Goal: Information Seeking & Learning: Learn about a topic

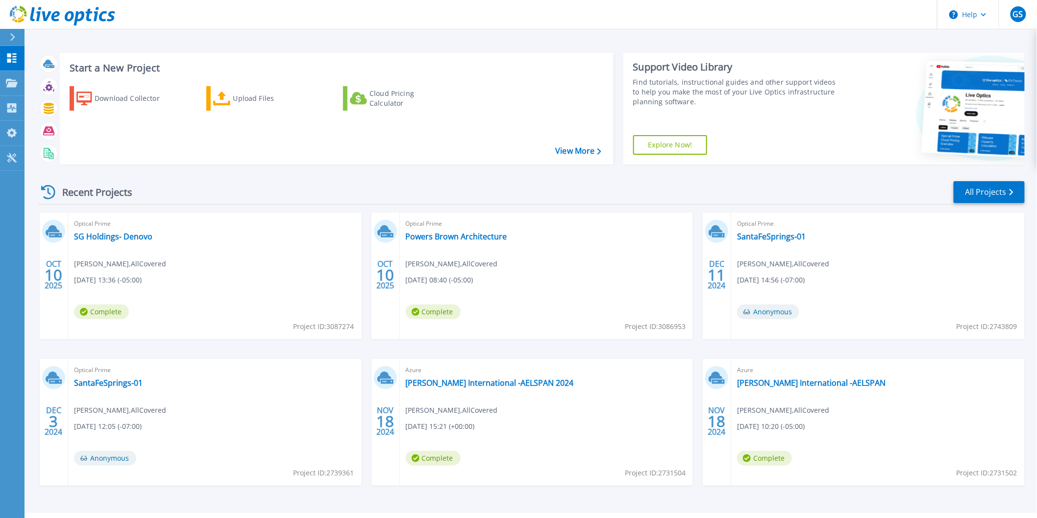
click at [465, 284] on span "[DATE] 08:40 (-05:00)" at bounding box center [440, 280] width 68 height 11
click at [468, 239] on link "Powers Brown Architecture" at bounding box center [456, 237] width 101 height 10
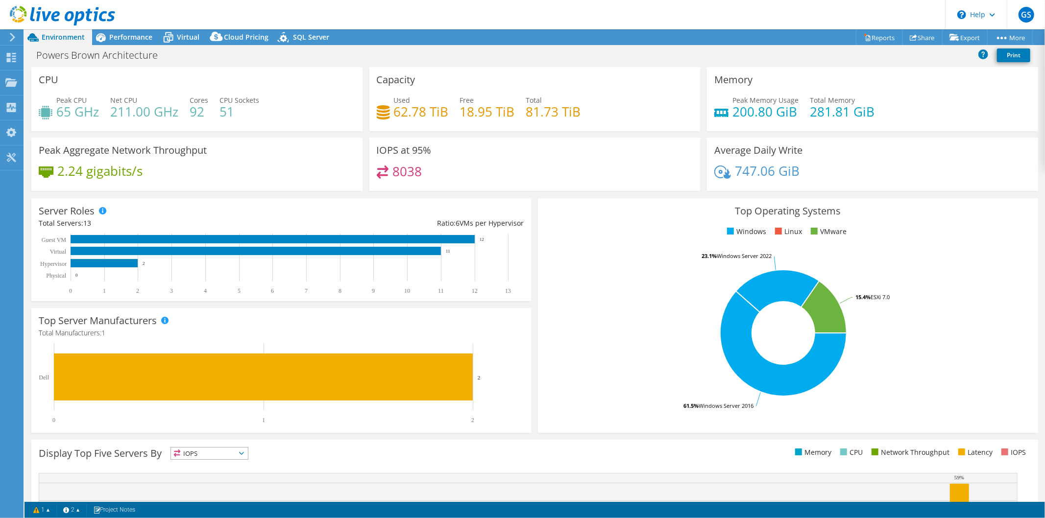
click at [530, 191] on div "IOPS at 95% 8038" at bounding box center [535, 168] width 338 height 60
click at [546, 179] on div "8038" at bounding box center [535, 176] width 317 height 21
click at [130, 40] on span "Performance" at bounding box center [130, 36] width 43 height 9
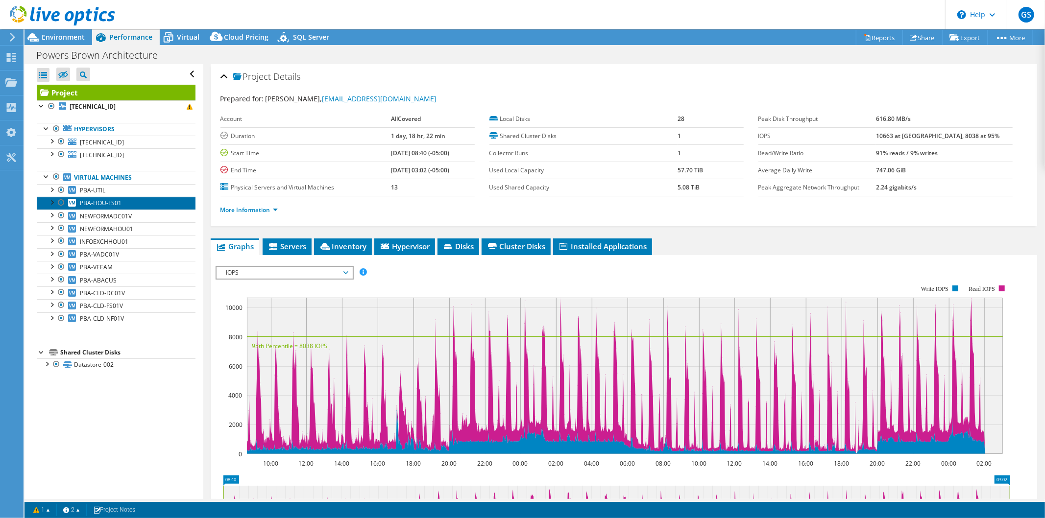
click at [149, 203] on link "PBA-HOU-FS01" at bounding box center [116, 203] width 159 height 13
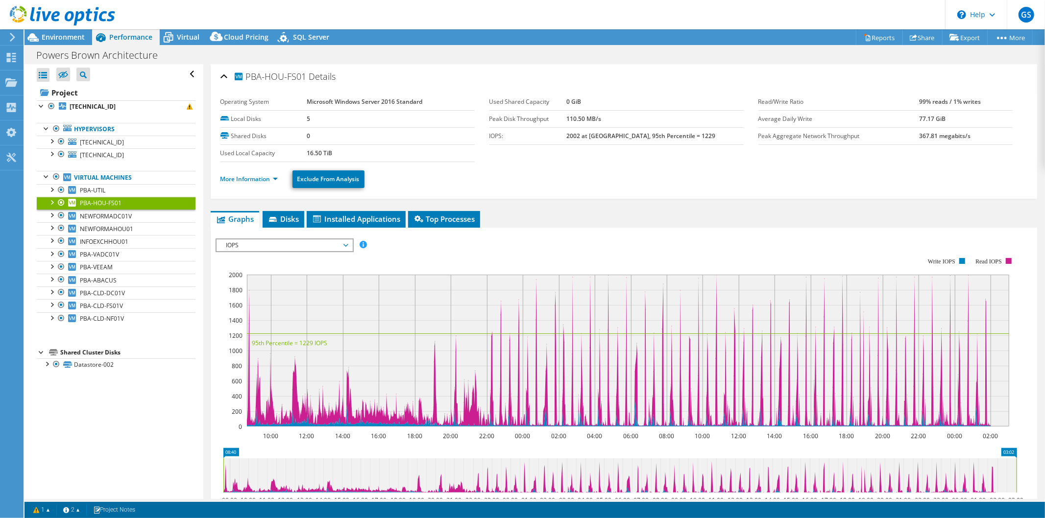
click at [592, 316] on rect at bounding box center [628, 351] width 763 height 152
click at [576, 331] on rect at bounding box center [628, 351] width 763 height 152
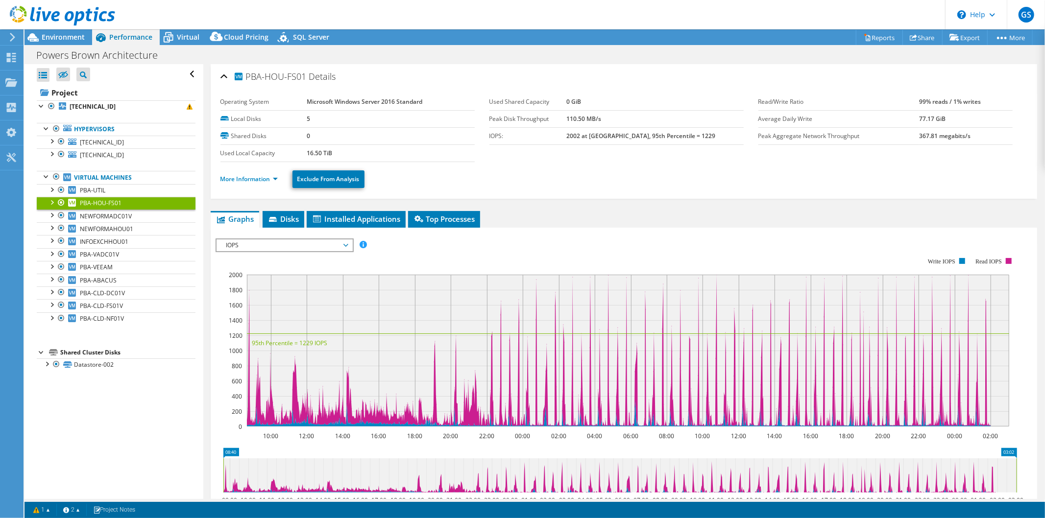
click at [576, 331] on rect at bounding box center [628, 351] width 763 height 152
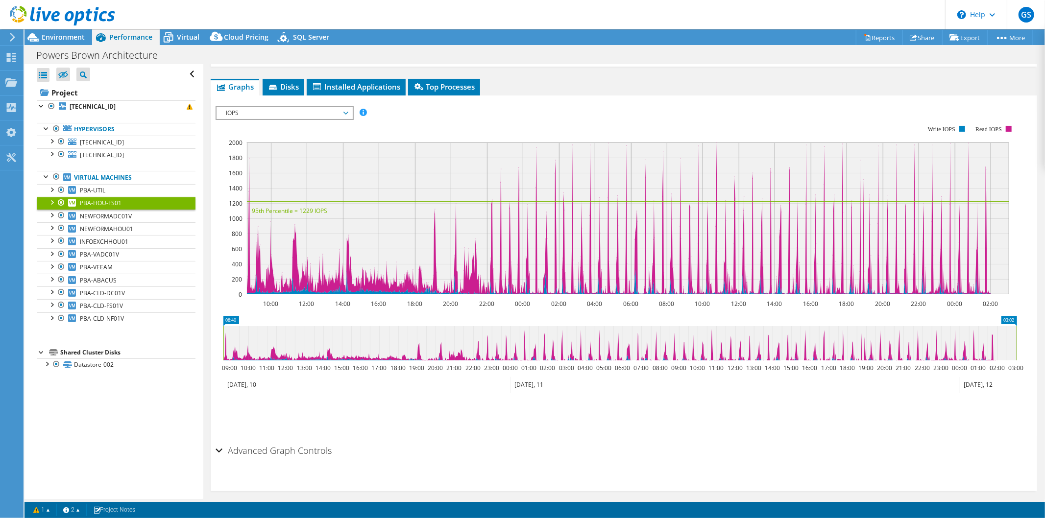
scroll to position [139, 0]
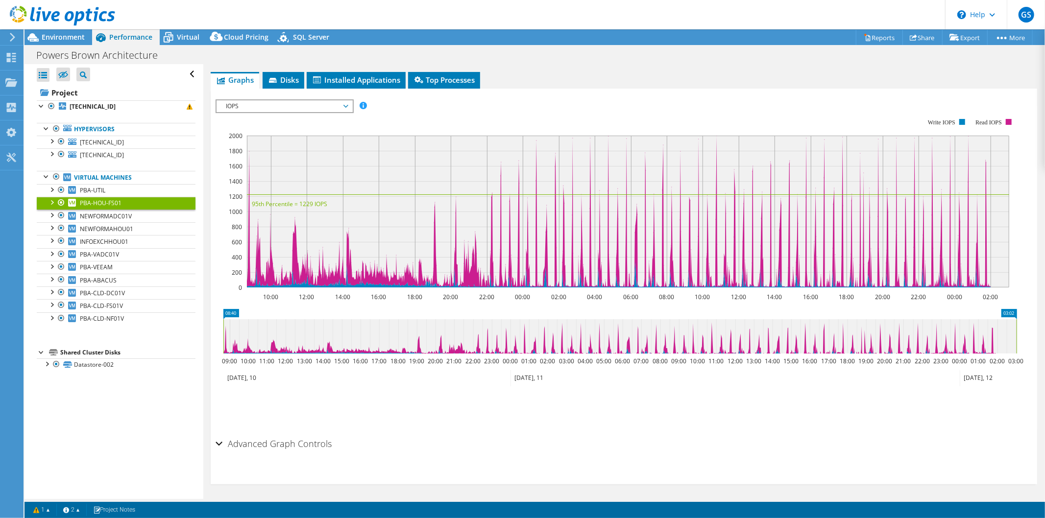
click at [317, 446] on h2 "Advanced Graph Controls" at bounding box center [274, 444] width 117 height 20
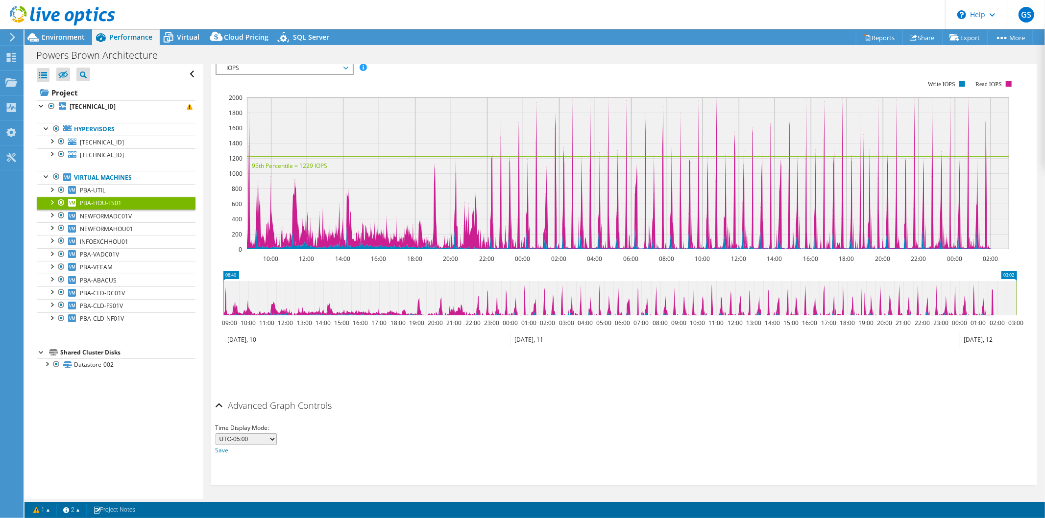
scroll to position [0, 0]
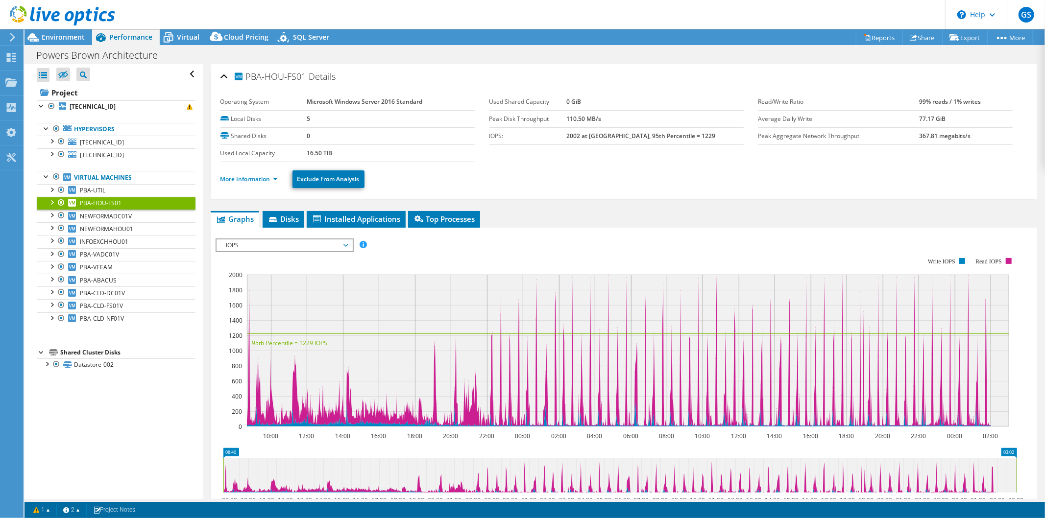
click at [677, 347] on rect at bounding box center [628, 351] width 763 height 152
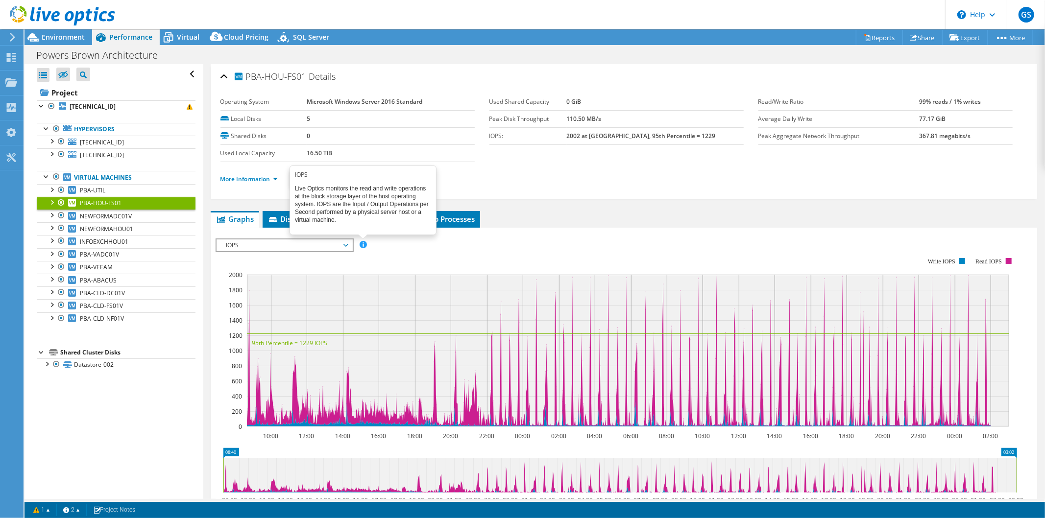
click at [362, 243] on span at bounding box center [363, 244] width 7 height 7
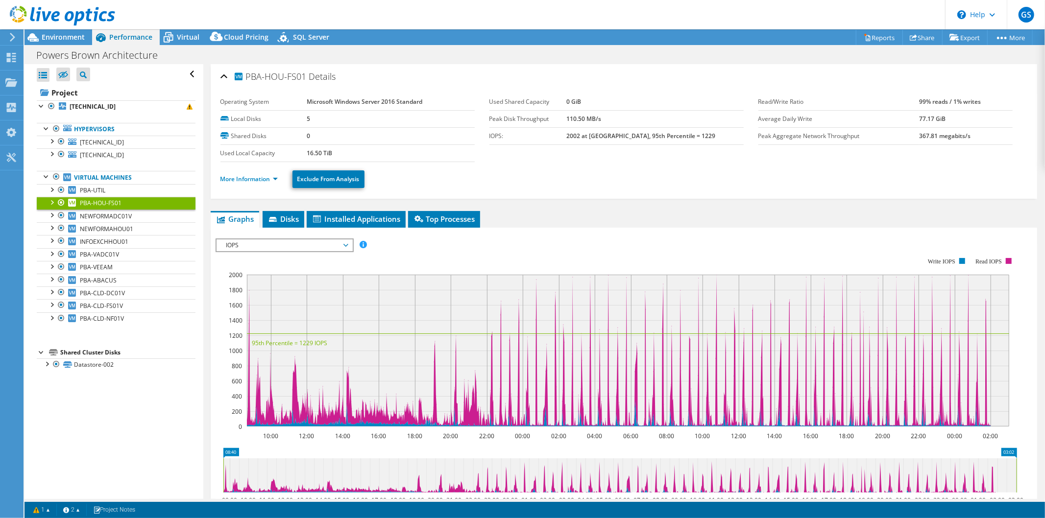
click at [345, 243] on span "IOPS" at bounding box center [285, 246] width 126 height 12
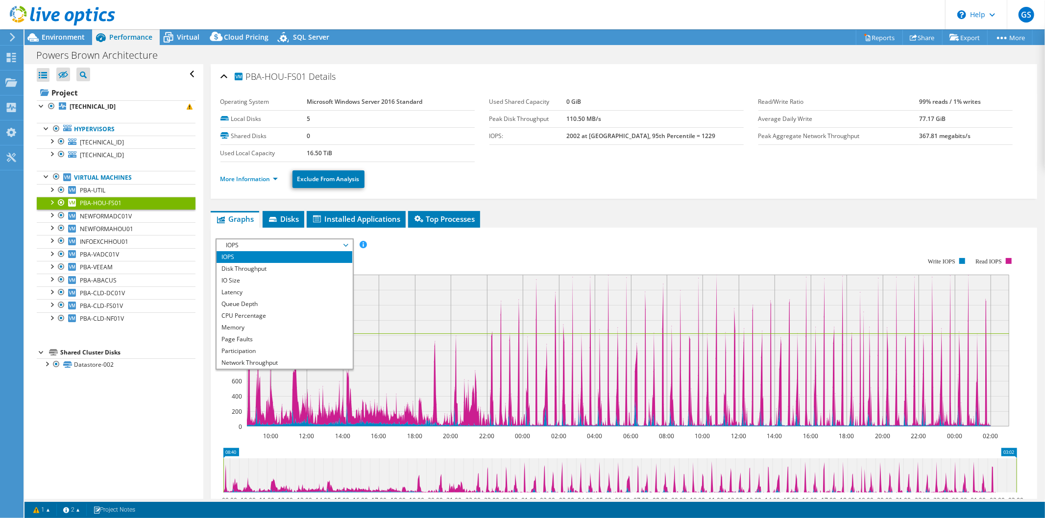
click at [345, 243] on span "IOPS" at bounding box center [285, 246] width 126 height 12
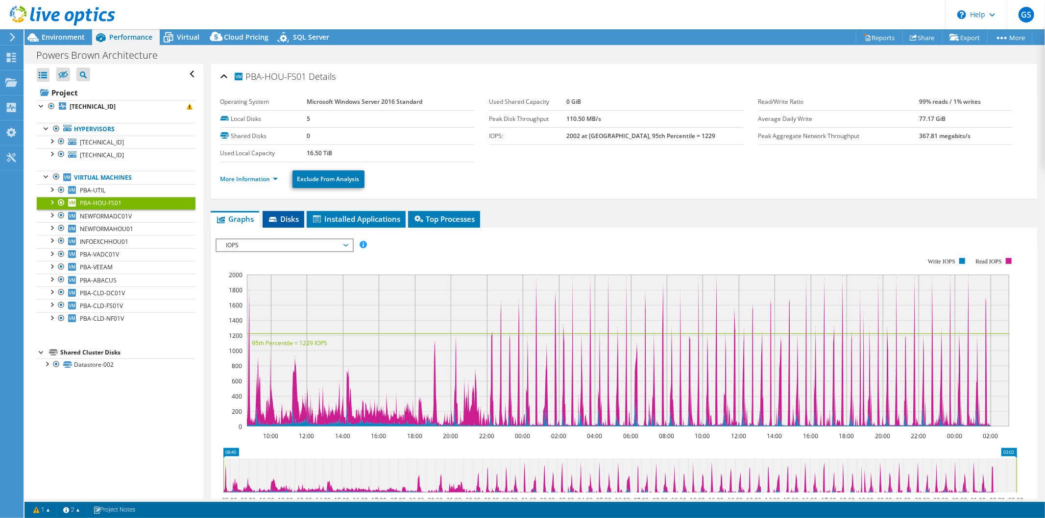
click at [272, 223] on li "Disks" at bounding box center [284, 219] width 42 height 17
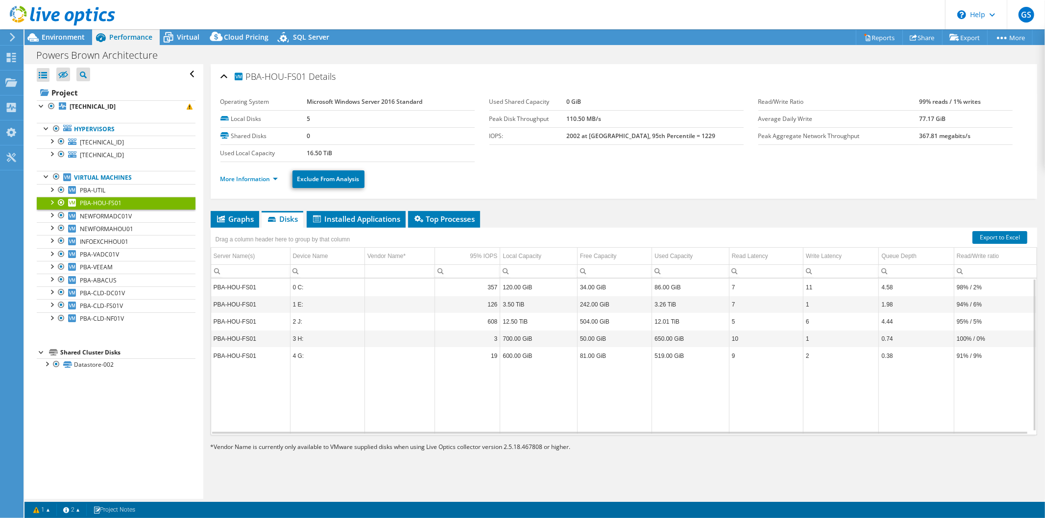
click at [678, 323] on td "12.01 TiB" at bounding box center [690, 321] width 77 height 17
click at [682, 340] on td "650.00 GiB" at bounding box center [690, 338] width 77 height 17
click at [690, 360] on td "519.00 GiB" at bounding box center [690, 355] width 77 height 17
click at [684, 336] on td "650.00 GiB" at bounding box center [690, 338] width 77 height 17
click at [679, 320] on td "12.01 TiB" at bounding box center [690, 321] width 77 height 17
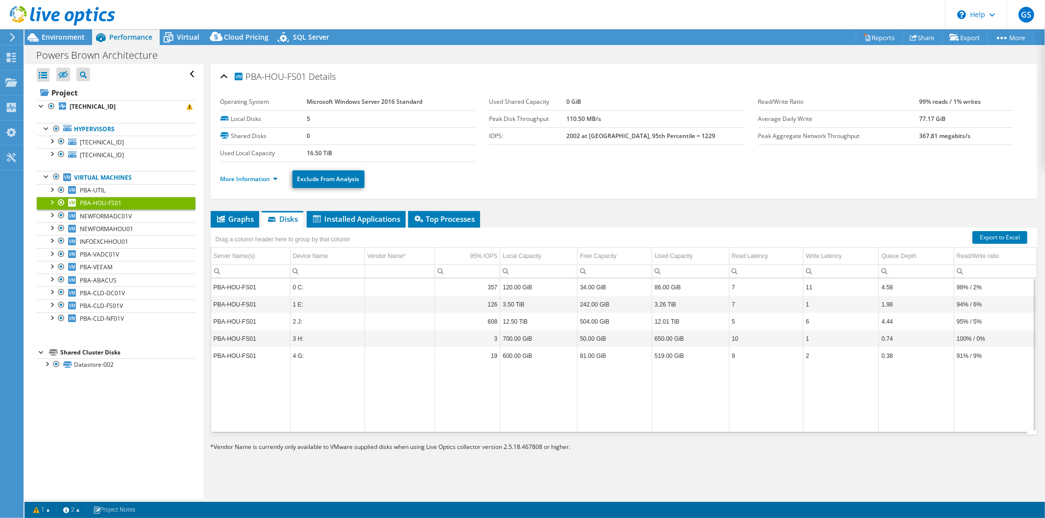
click at [679, 320] on td "12.01 TiB" at bounding box center [690, 321] width 77 height 17
click at [130, 214] on span "NEWFORMADC01V" at bounding box center [106, 216] width 52 height 8
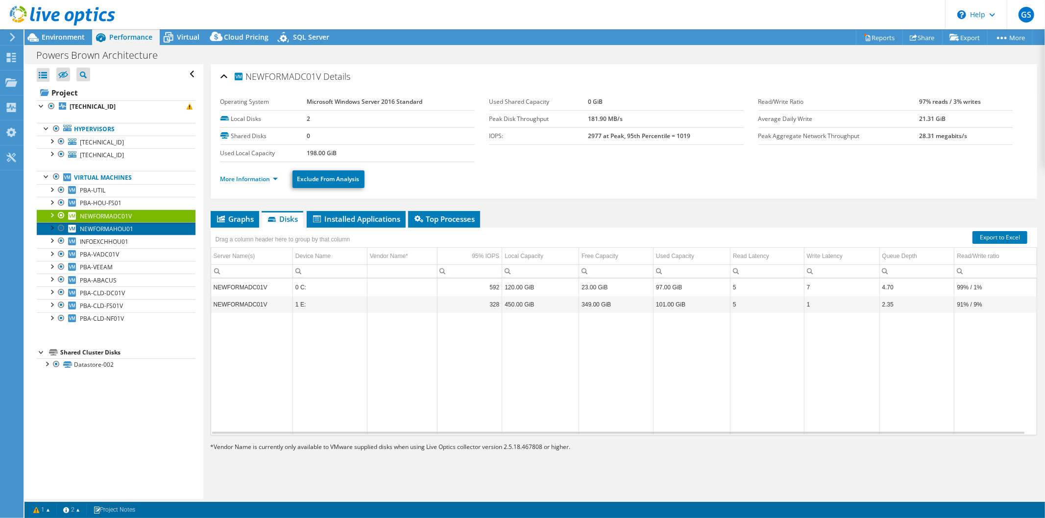
click at [133, 224] on link "NEWFORMAHOU01" at bounding box center [116, 228] width 159 height 13
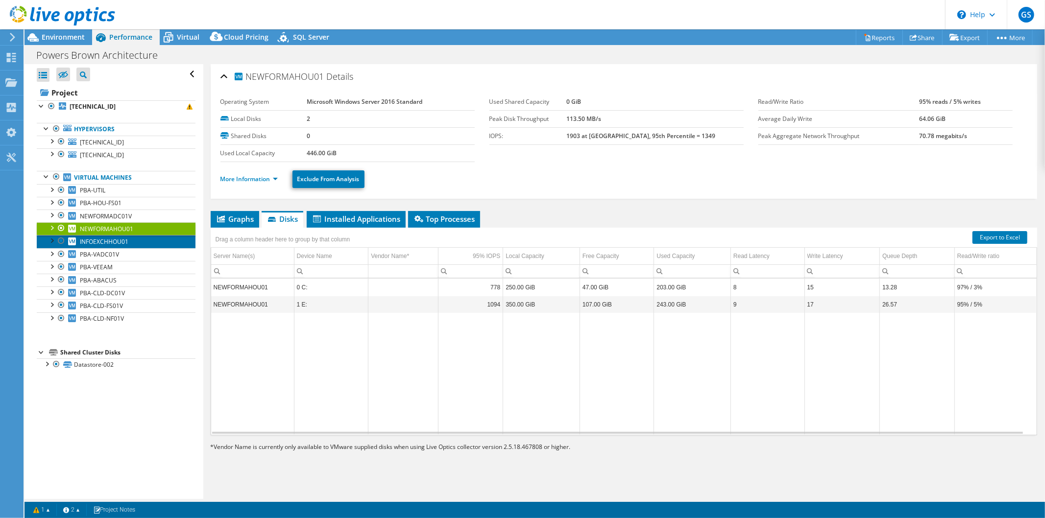
click at [129, 239] on link "INFOEXCHHOU01" at bounding box center [116, 241] width 159 height 13
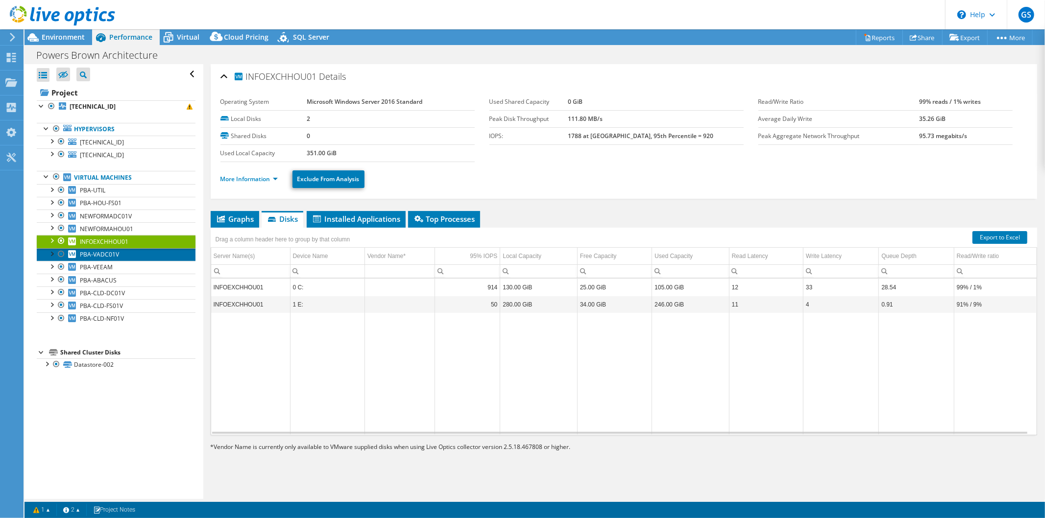
click at [133, 253] on link "PBA-VADC01V" at bounding box center [116, 254] width 159 height 13
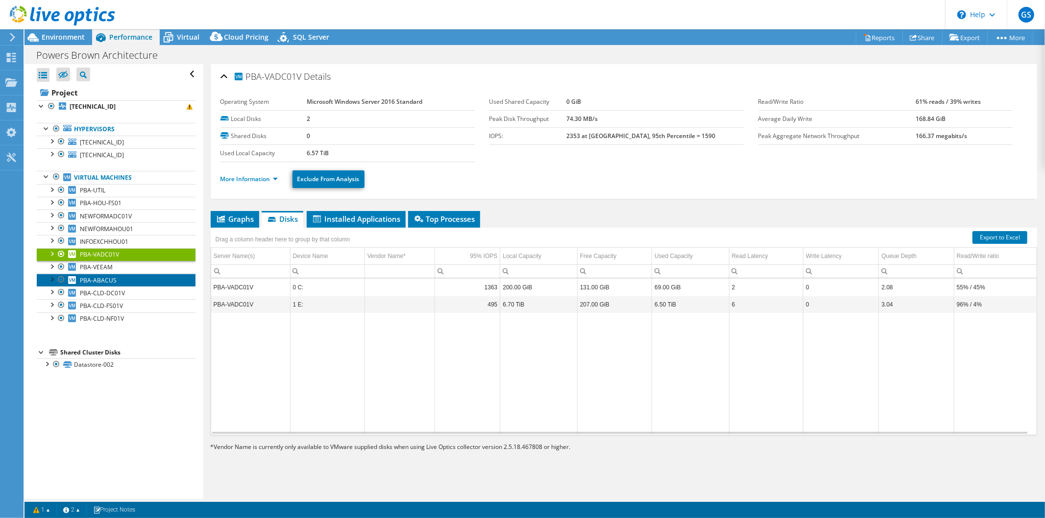
click at [137, 280] on link "PBA-ABACUS" at bounding box center [116, 280] width 159 height 13
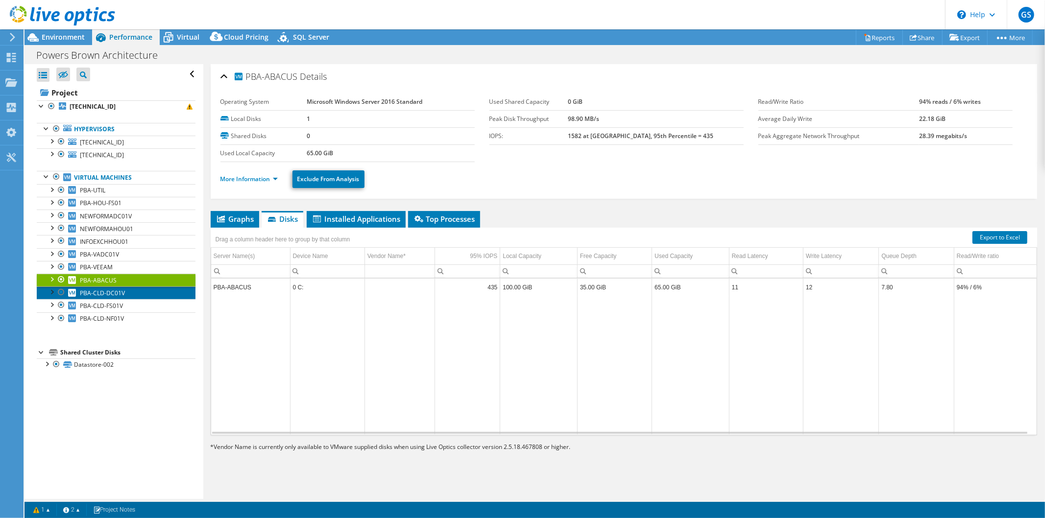
click at [141, 292] on link "PBA-CLD-DC01V" at bounding box center [116, 293] width 159 height 13
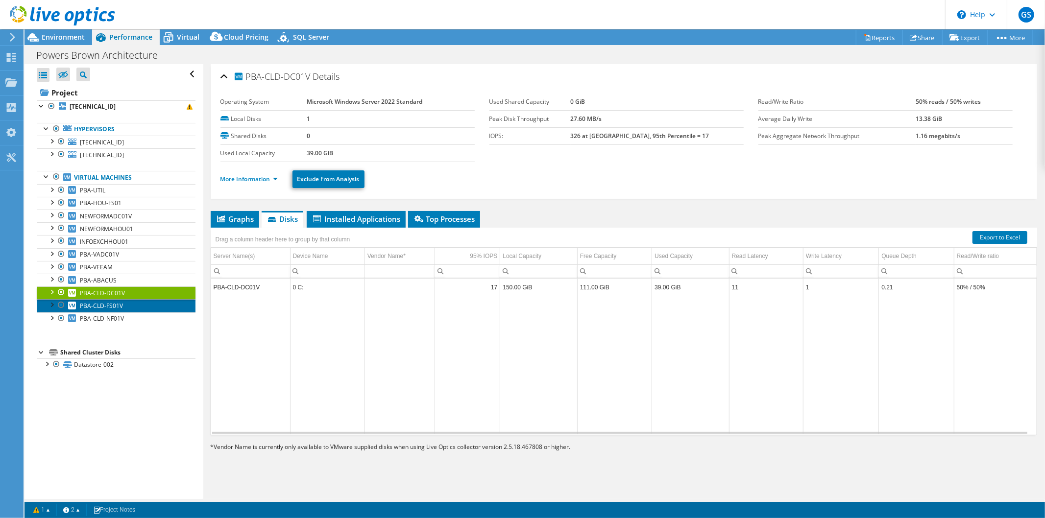
click at [141, 301] on link "PBA-CLD-FS01V" at bounding box center [116, 305] width 159 height 13
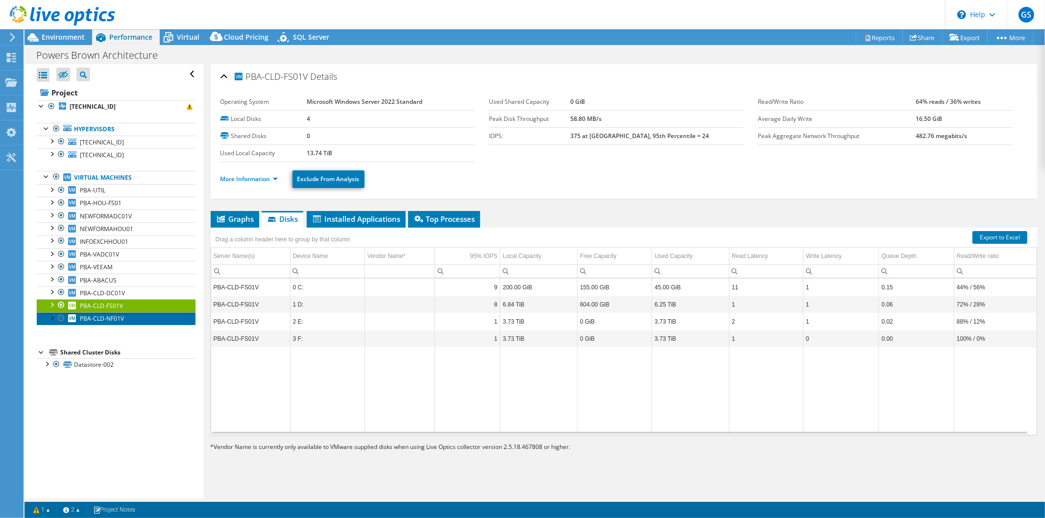
click at [142, 319] on link "PBA-CLD-NF01V" at bounding box center [116, 319] width 159 height 13
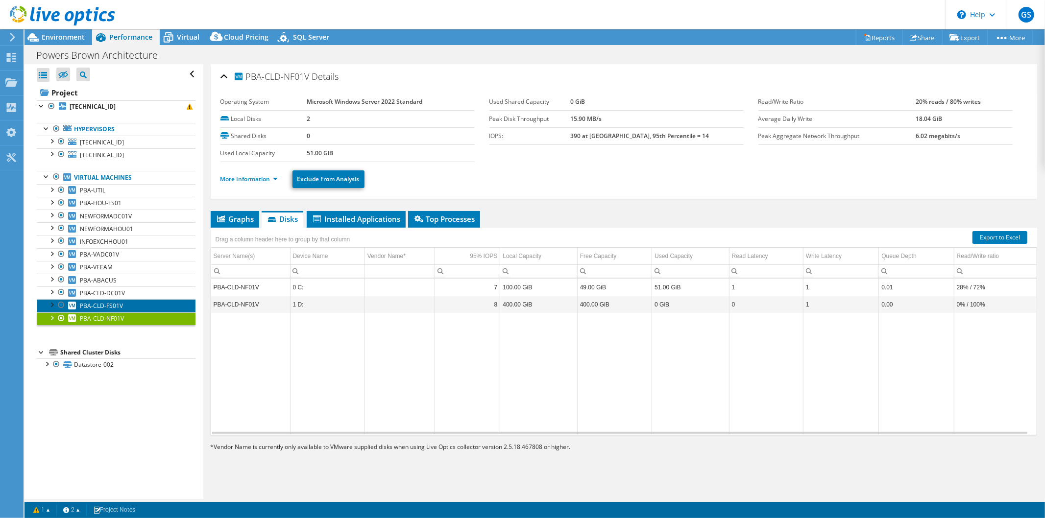
click at [136, 307] on link "PBA-CLD-FS01V" at bounding box center [116, 305] width 159 height 13
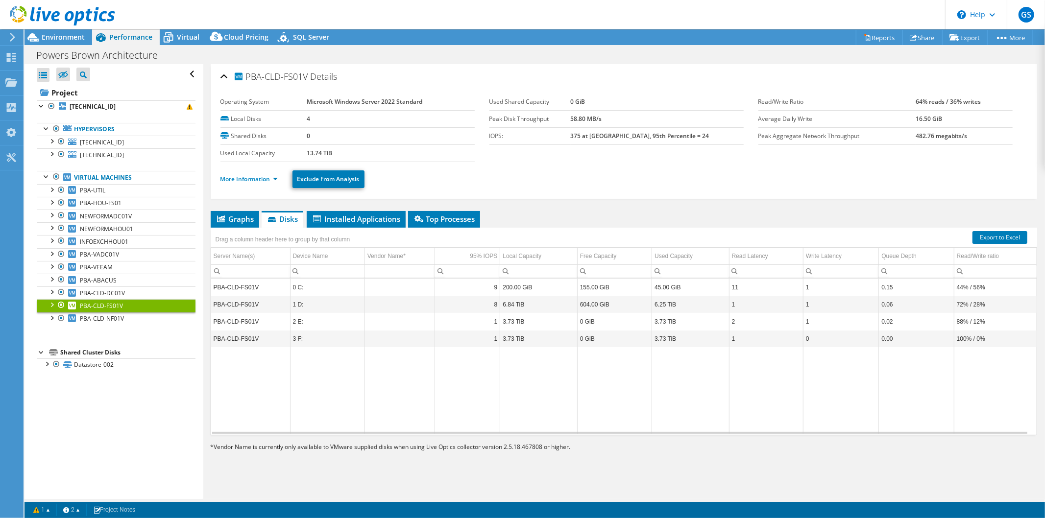
click at [51, 305] on div at bounding box center [52, 304] width 10 height 10
click at [676, 173] on ul "More Information Exclude From Analysis" at bounding box center [624, 178] width 807 height 20
